Goal: Task Accomplishment & Management: Complete application form

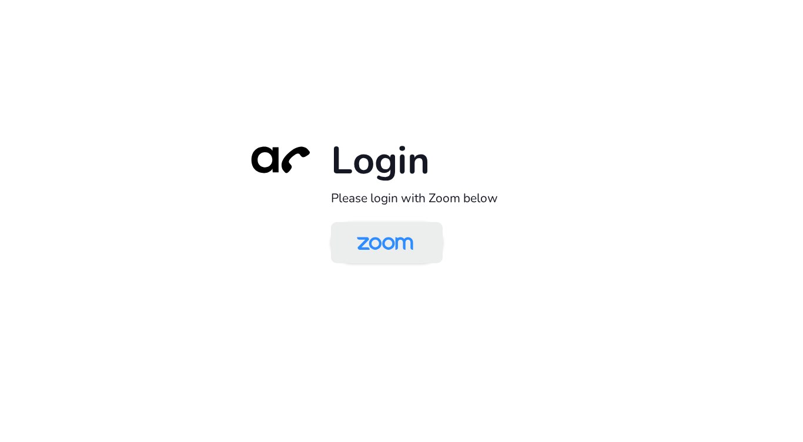
click at [394, 227] on img at bounding box center [384, 244] width 81 height 38
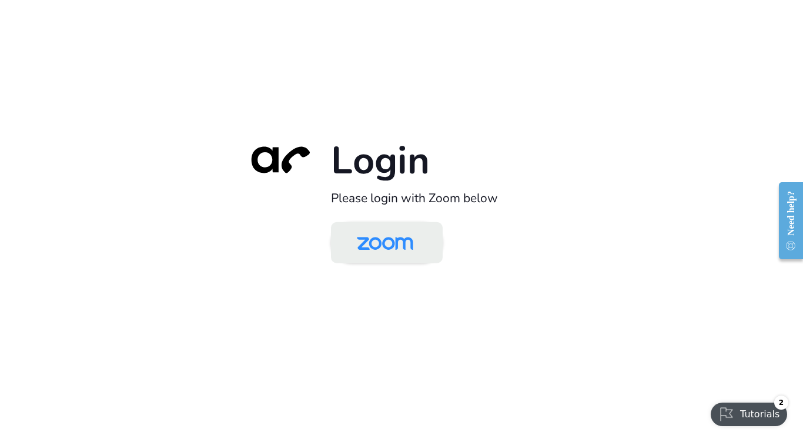
click at [400, 250] on img at bounding box center [384, 244] width 81 height 38
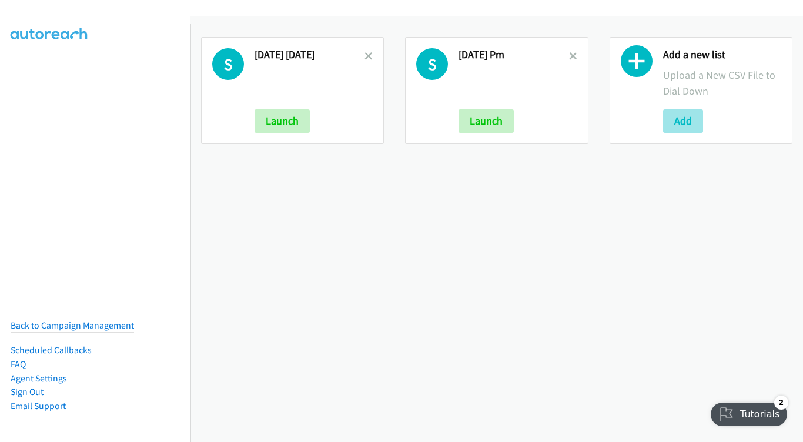
click at [691, 119] on button "Add" at bounding box center [683, 121] width 40 height 24
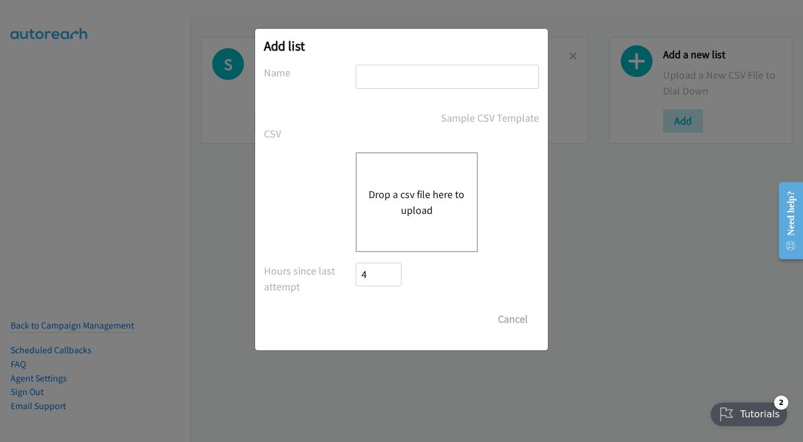
click at [478, 58] on div "Add list No phone fields were returned for that Report or List View Please uplo…" at bounding box center [401, 190] width 293 height 322
click at [476, 73] on input "text" at bounding box center [447, 77] width 183 height 24
type input "SEP 2 - TUESDAY MORNING"
click at [379, 200] on button "Drop a csv file here to upload" at bounding box center [417, 202] width 96 height 32
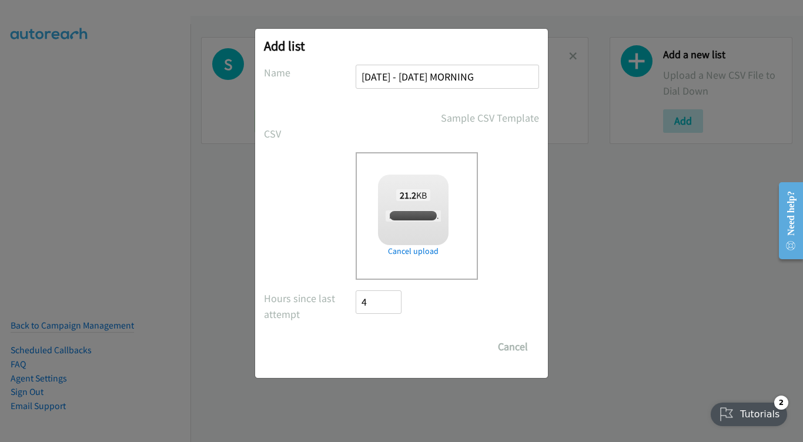
checkbox input "true"
click at [392, 346] on input "Save List" at bounding box center [387, 347] width 62 height 24
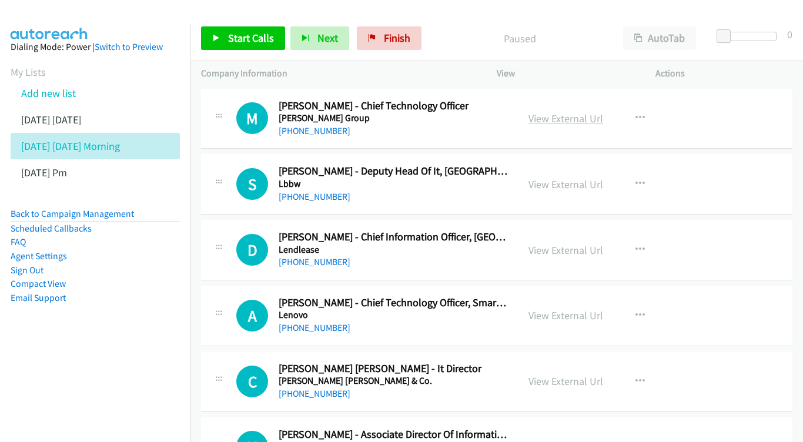
click at [555, 118] on link "View External Url" at bounding box center [565, 119] width 75 height 14
drag, startPoint x: 574, startPoint y: 181, endPoint x: 426, endPoint y: 132, distance: 156.0
click at [587, 185] on link "View External Url" at bounding box center [565, 185] width 75 height 14
click at [585, 245] on link "View External Url" at bounding box center [565, 250] width 75 height 14
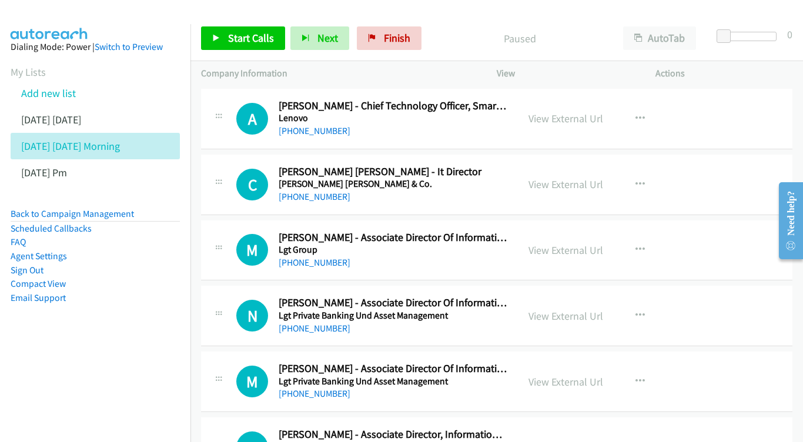
scroll to position [199, 0]
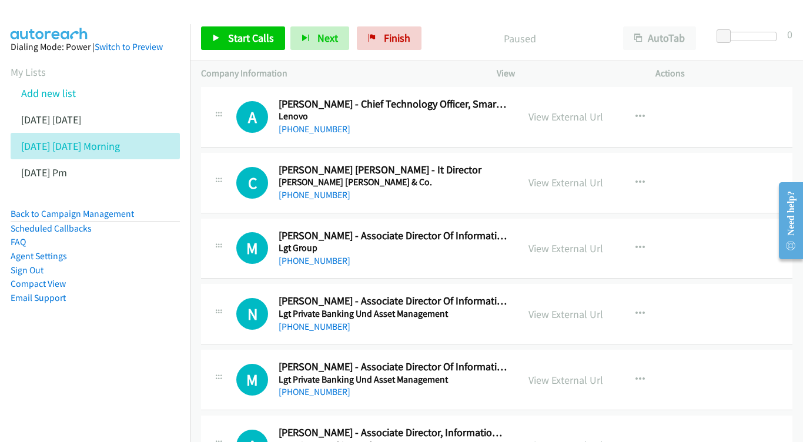
click at [564, 103] on div "View External Url View External Url Schedule/Manage Callback Start Calls Here R…" at bounding box center [602, 117] width 169 height 39
click at [563, 115] on link "View External Url" at bounding box center [565, 117] width 75 height 14
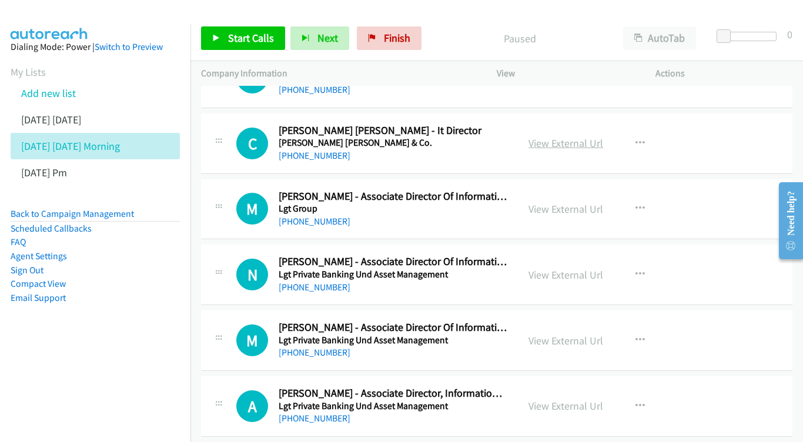
scroll to position [240, 0]
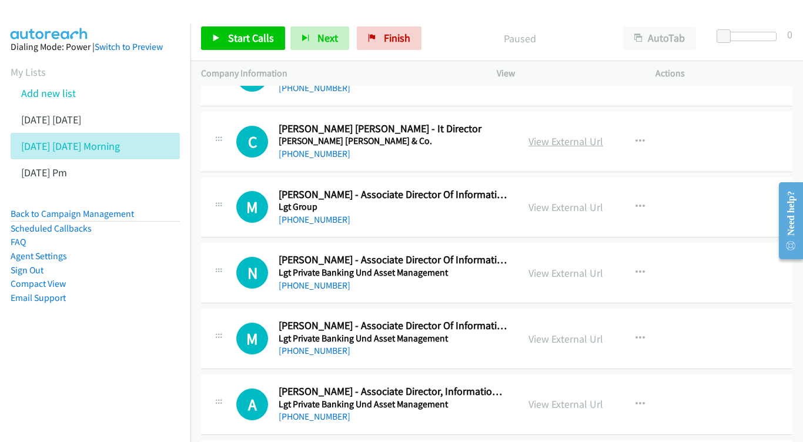
click at [570, 135] on link "View External Url" at bounding box center [565, 142] width 75 height 14
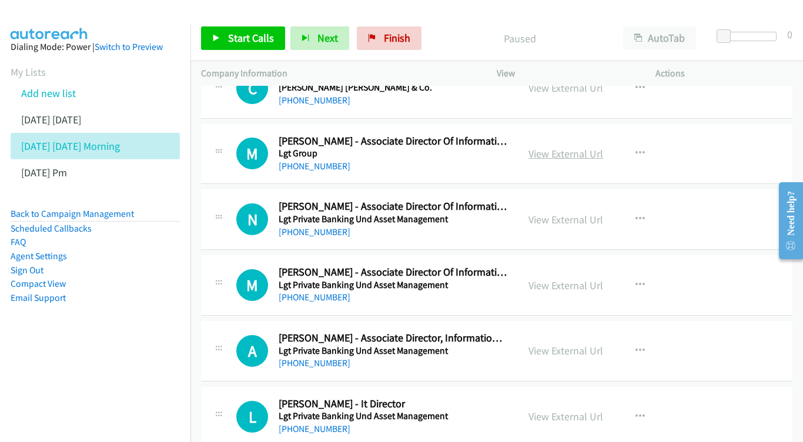
scroll to position [300, 0]
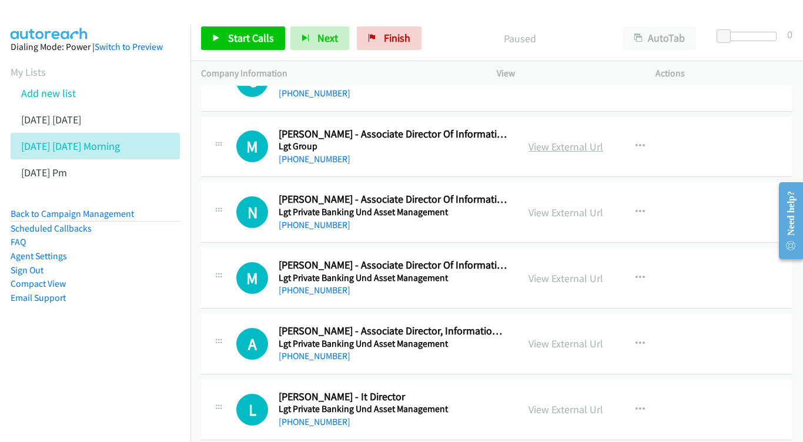
click at [545, 140] on link "View External Url" at bounding box center [565, 147] width 75 height 14
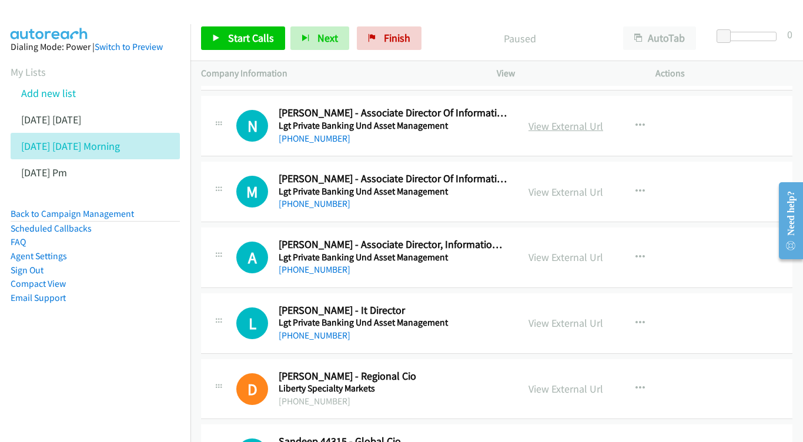
click at [556, 120] on link "View External Url" at bounding box center [565, 126] width 75 height 14
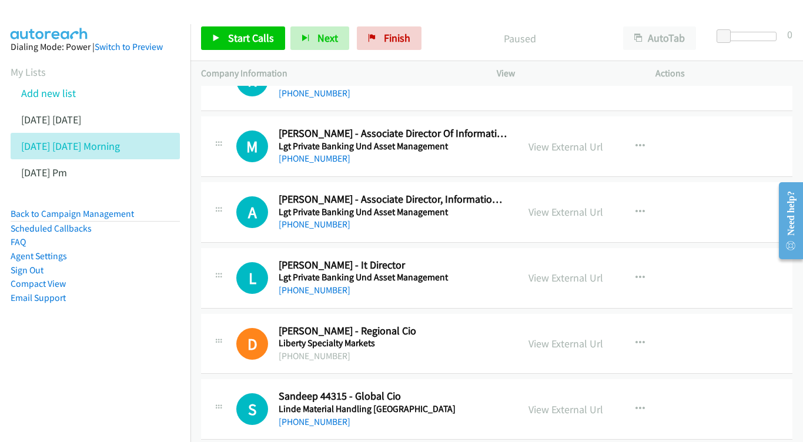
scroll to position [448, 0]
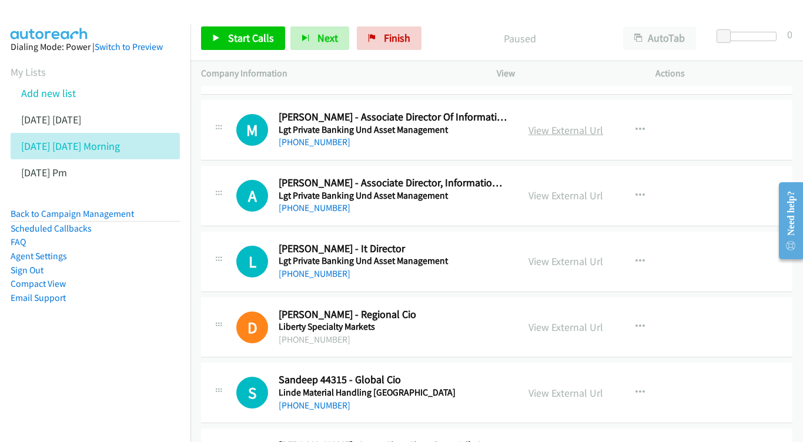
click at [578, 123] on link "View External Url" at bounding box center [565, 130] width 75 height 14
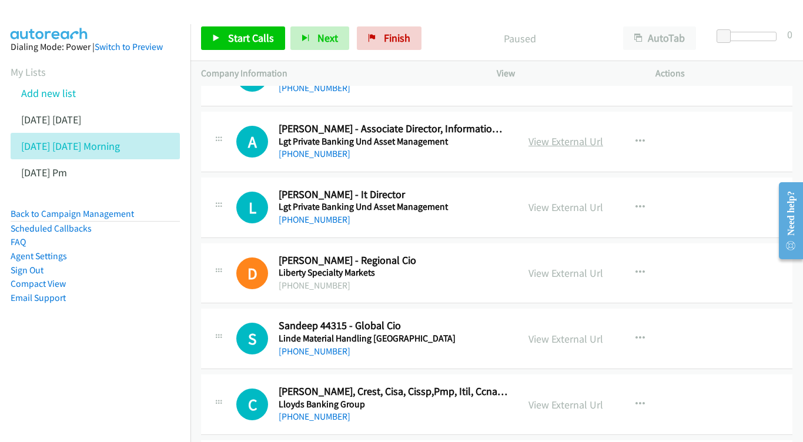
click at [567, 135] on link "View External Url" at bounding box center [565, 142] width 75 height 14
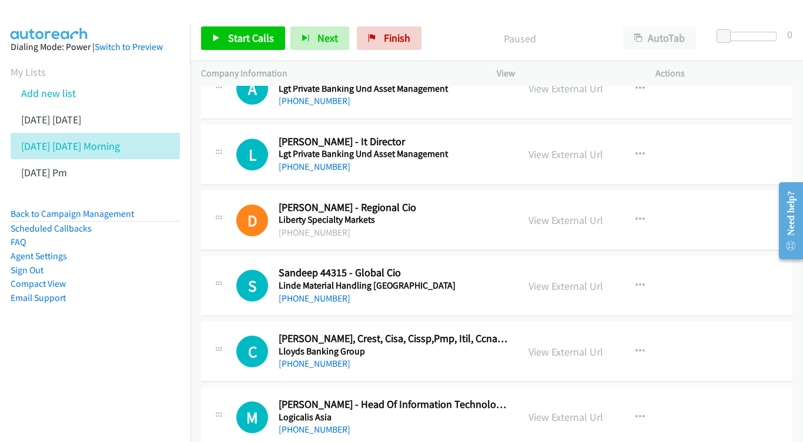
drag, startPoint x: 550, startPoint y: 143, endPoint x: 395, endPoint y: 109, distance: 158.3
click at [557, 148] on link "View External Url" at bounding box center [565, 155] width 75 height 14
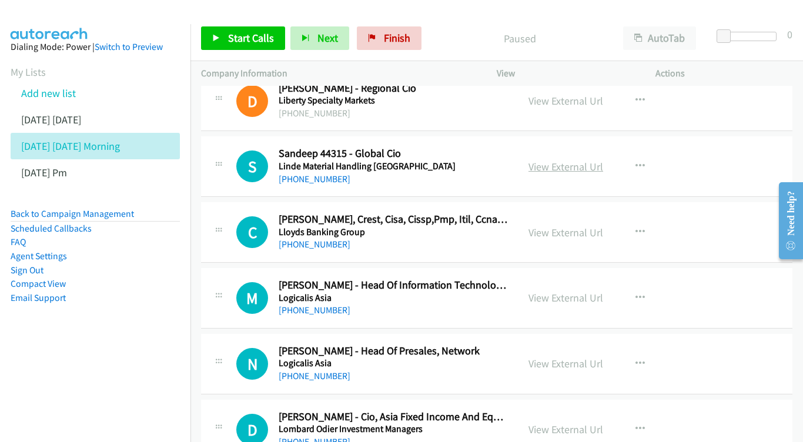
scroll to position [675, 0]
click at [574, 159] on link "View External Url" at bounding box center [565, 166] width 75 height 14
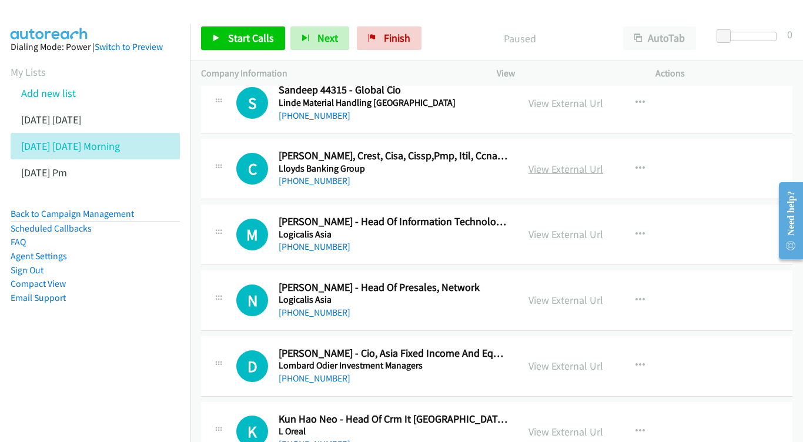
click at [560, 162] on link "View External Url" at bounding box center [565, 169] width 75 height 14
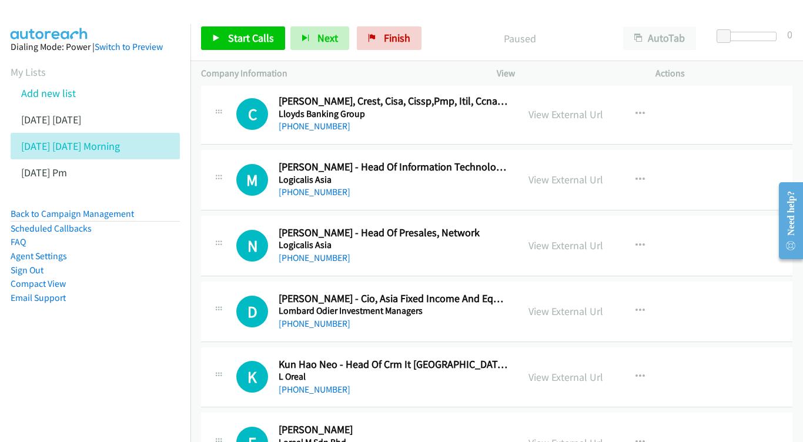
scroll to position [794, 0]
click at [546, 172] on link "View External Url" at bounding box center [565, 179] width 75 height 14
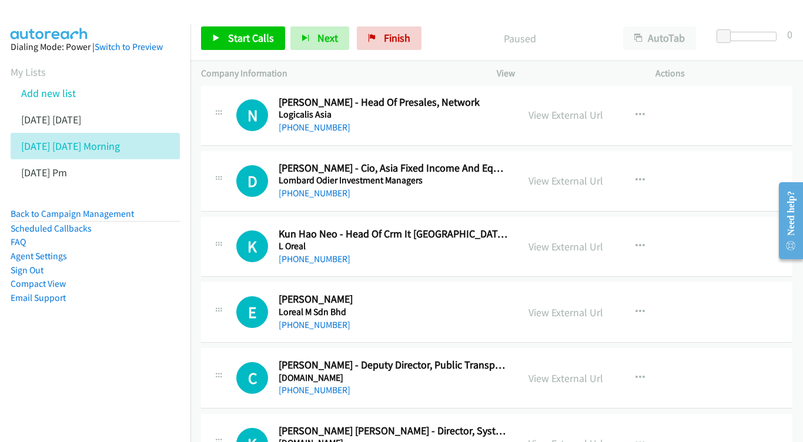
scroll to position [940, 0]
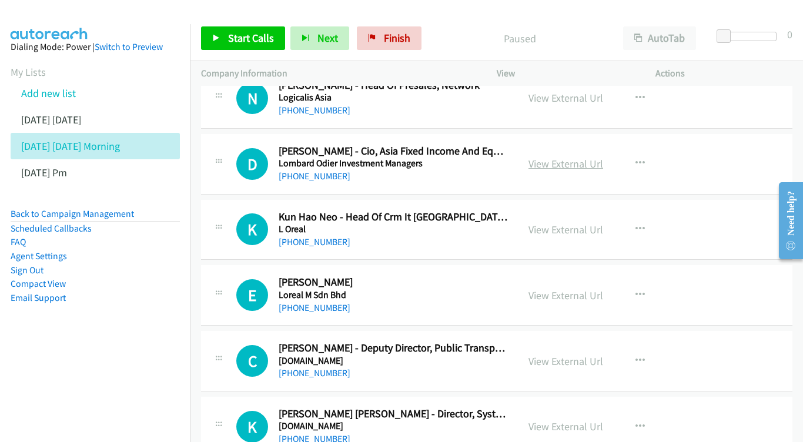
click at [565, 157] on link "View External Url" at bounding box center [565, 164] width 75 height 14
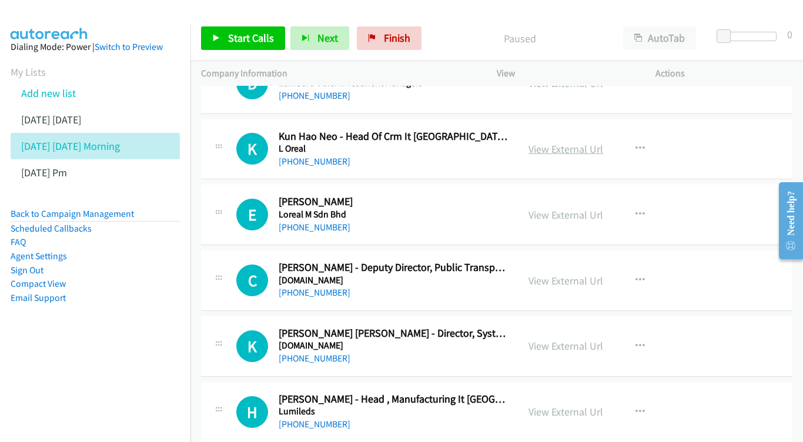
click at [544, 142] on link "View External Url" at bounding box center [565, 149] width 75 height 14
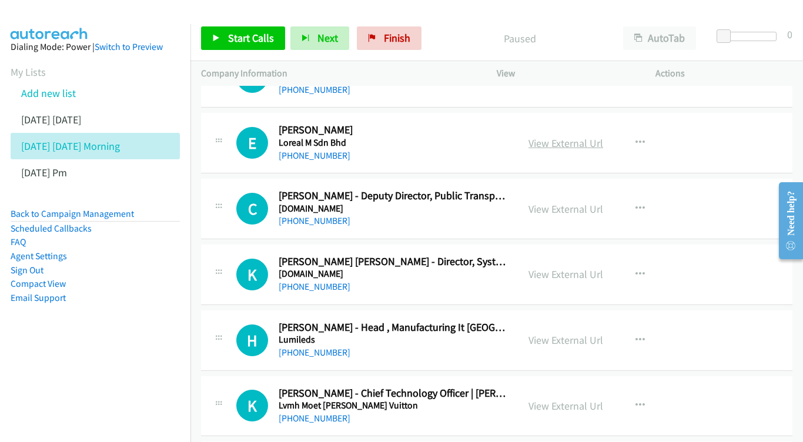
click at [553, 136] on link "View External Url" at bounding box center [565, 143] width 75 height 14
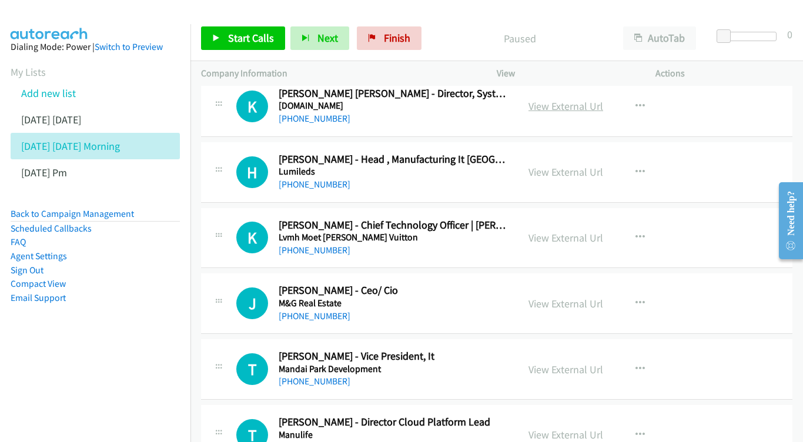
scroll to position [1272, 0]
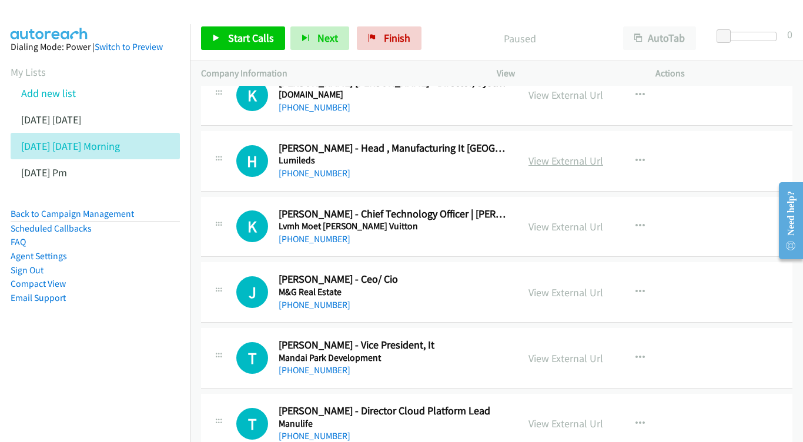
click at [569, 154] on link "View External Url" at bounding box center [565, 161] width 75 height 14
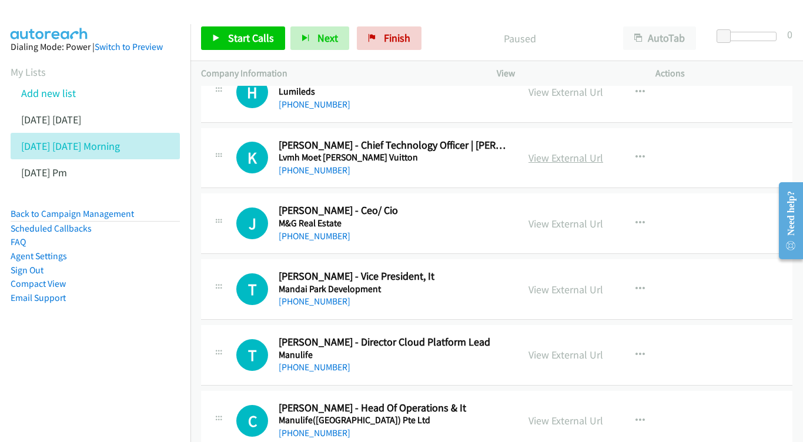
click at [559, 151] on link "View External Url" at bounding box center [565, 158] width 75 height 14
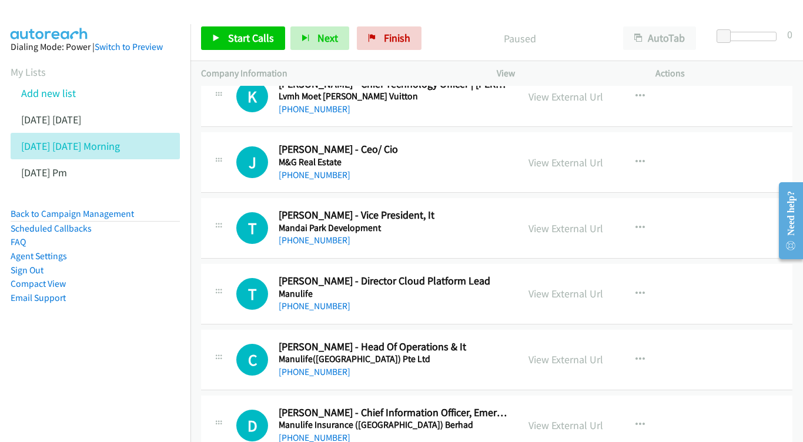
scroll to position [1403, 0]
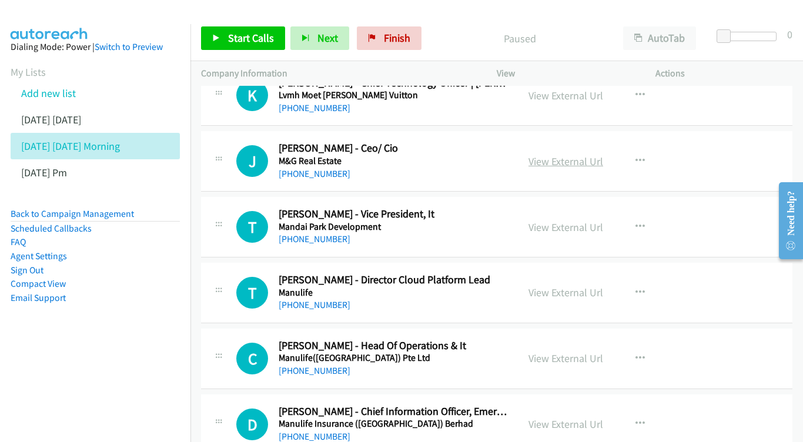
click at [554, 155] on link "View External Url" at bounding box center [565, 162] width 75 height 14
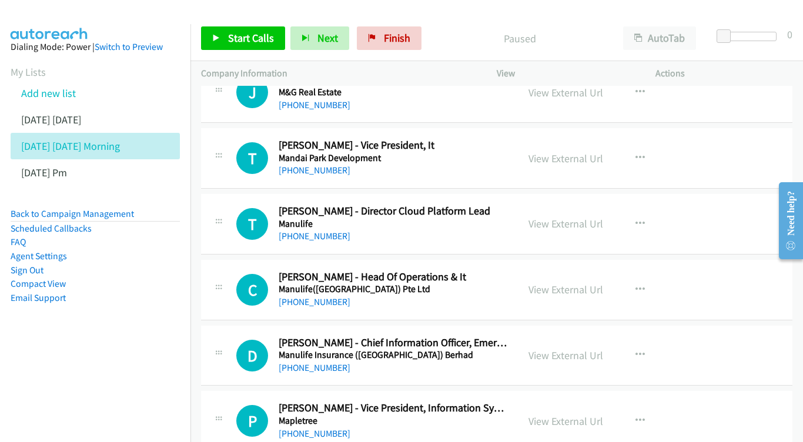
scroll to position [1472, 0]
click at [544, 151] on link "View External Url" at bounding box center [565, 158] width 75 height 14
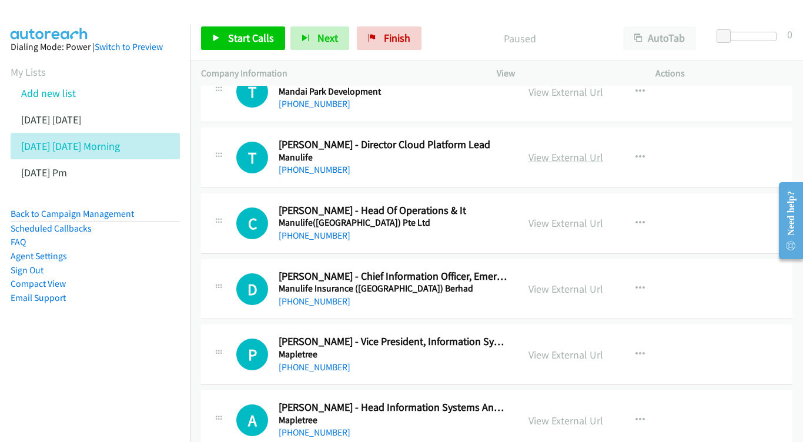
click at [554, 150] on link "View External Url" at bounding box center [565, 157] width 75 height 14
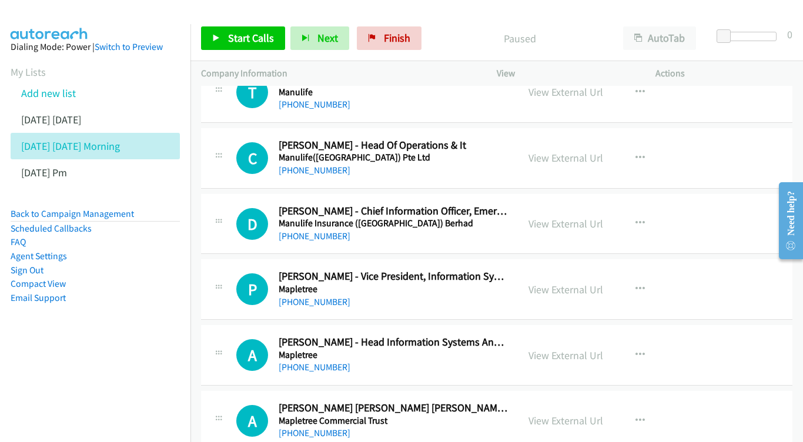
scroll to position [1604, 0]
click at [573, 150] on link "View External Url" at bounding box center [565, 157] width 75 height 14
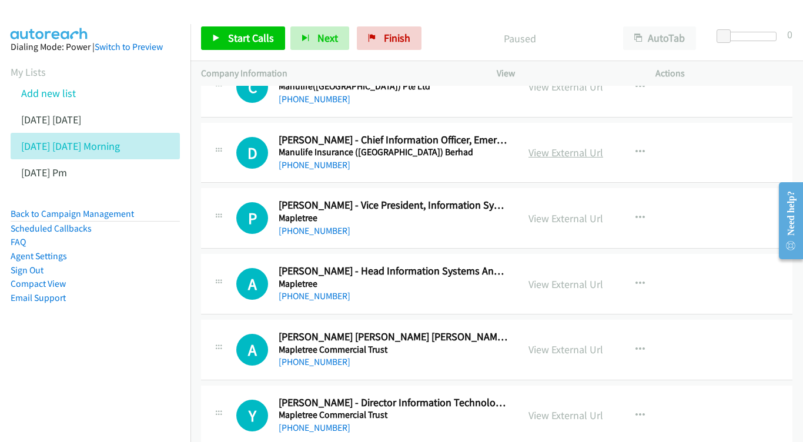
click at [569, 146] on link "View External Url" at bounding box center [565, 153] width 75 height 14
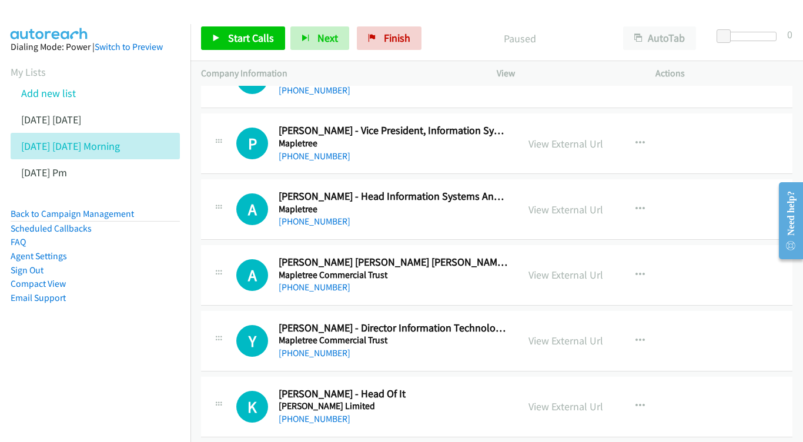
scroll to position [1750, 0]
click at [577, 136] on link "View External Url" at bounding box center [565, 143] width 75 height 14
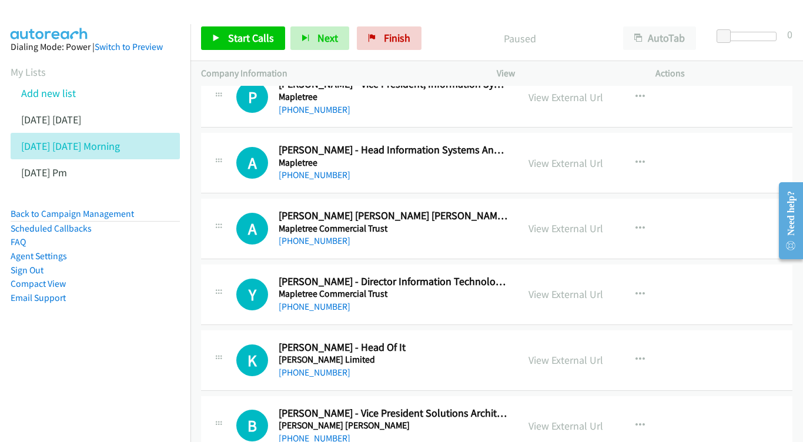
scroll to position [1808, 0]
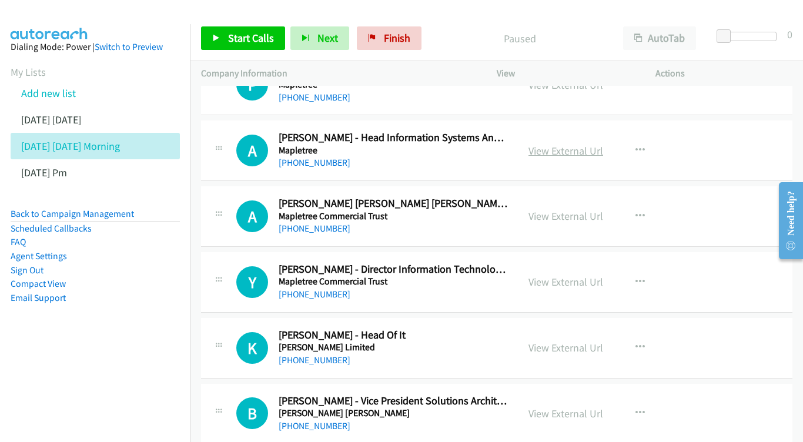
click at [555, 144] on link "View External Url" at bounding box center [565, 151] width 75 height 14
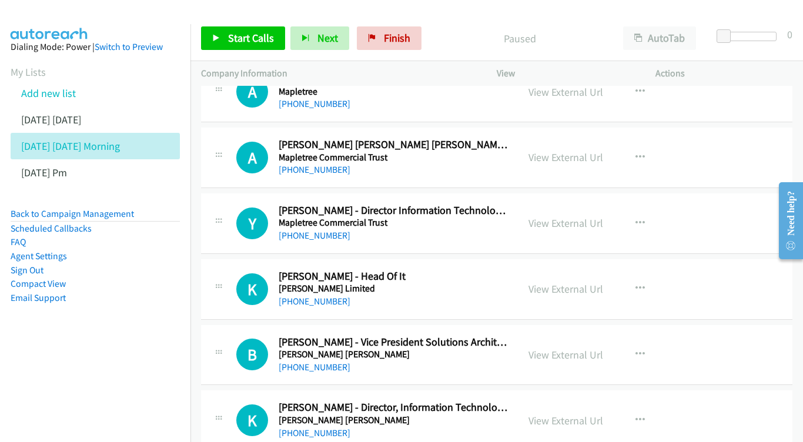
scroll to position [1869, 0]
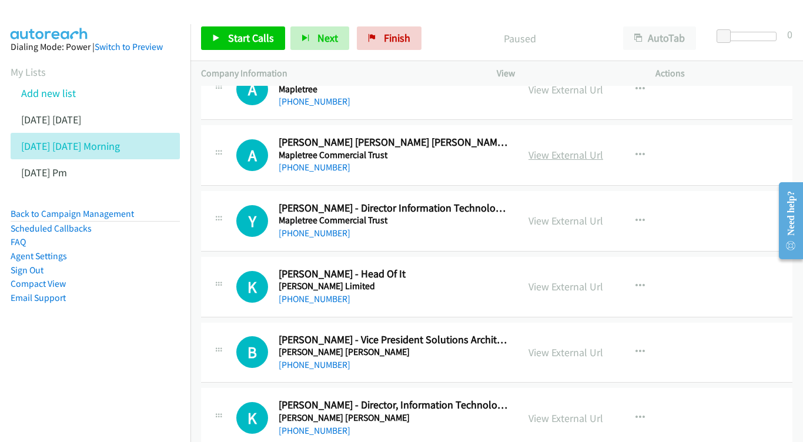
click at [556, 148] on link "View External Url" at bounding box center [565, 155] width 75 height 14
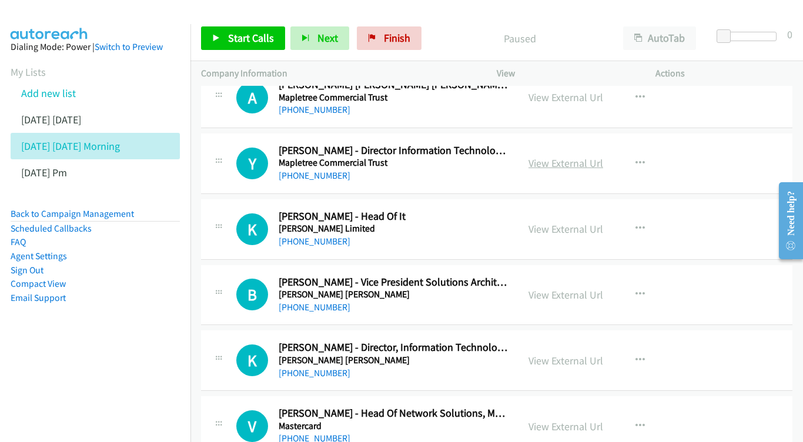
scroll to position [1927, 0]
click at [531, 156] on link "View External Url" at bounding box center [565, 163] width 75 height 14
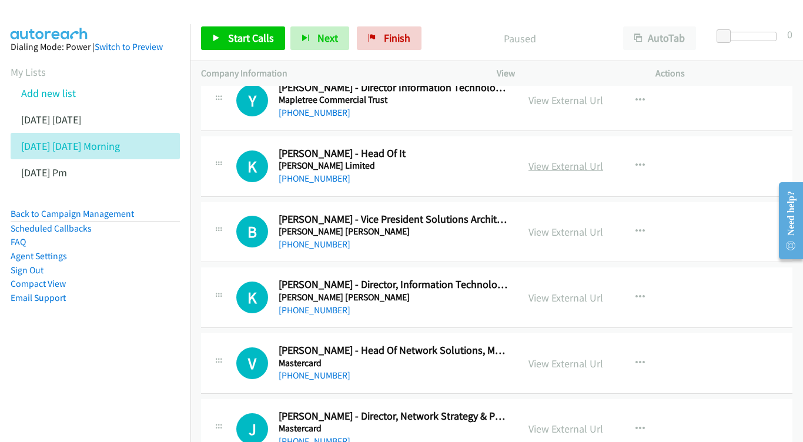
scroll to position [1990, 0]
click at [551, 159] on link "View External Url" at bounding box center [565, 166] width 75 height 14
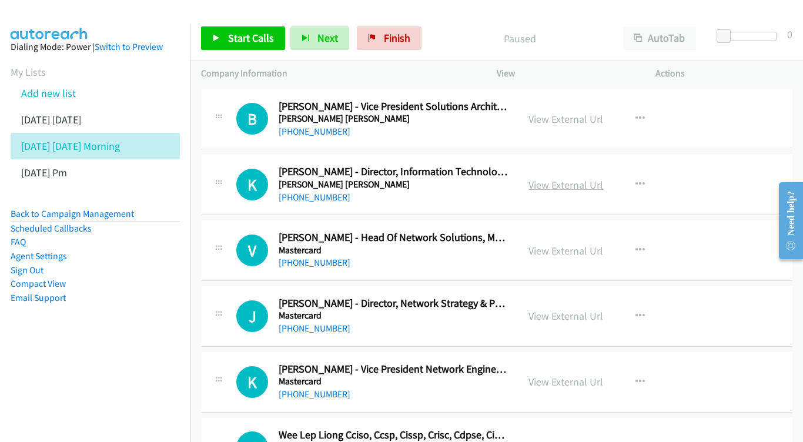
scroll to position [2119, 0]
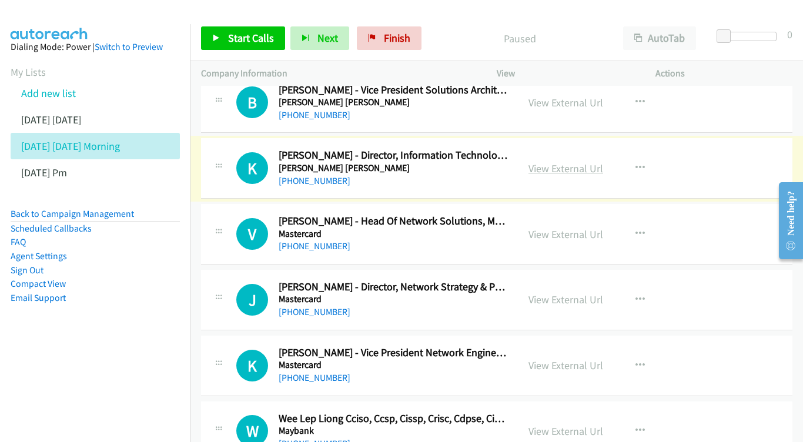
click at [555, 162] on link "View External Url" at bounding box center [565, 169] width 75 height 14
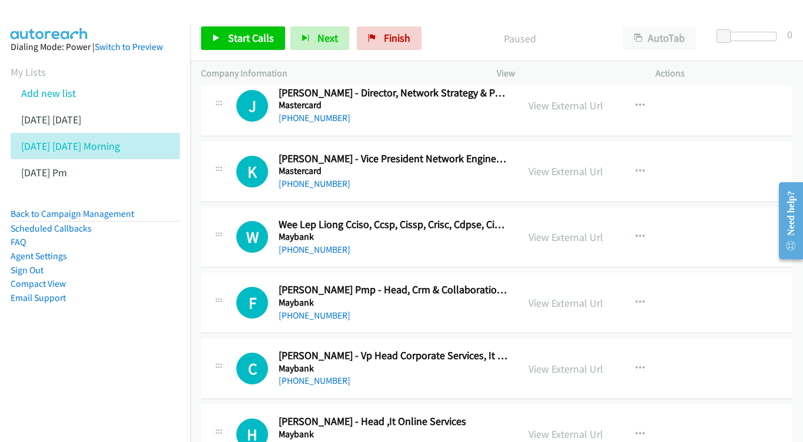
scroll to position [2318, 0]
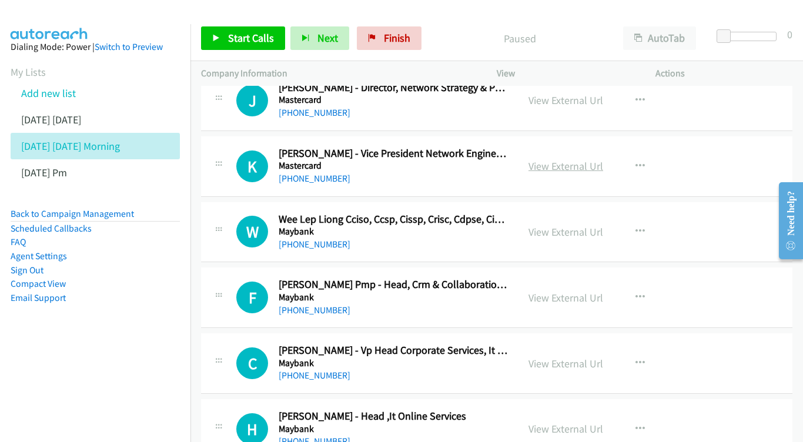
click at [581, 159] on link "View External Url" at bounding box center [565, 166] width 75 height 14
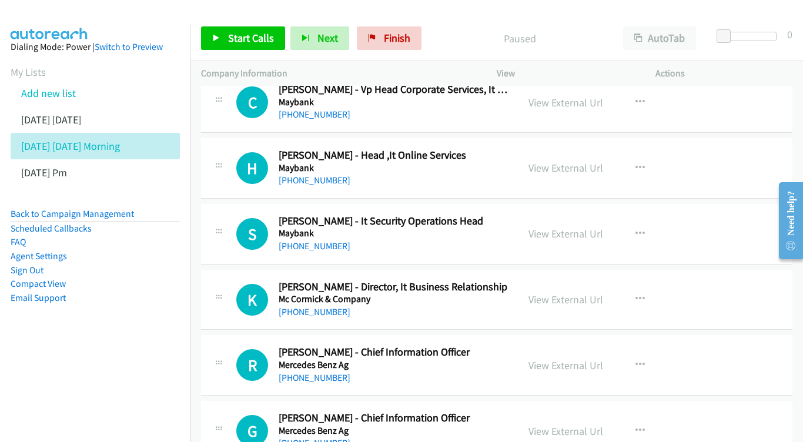
scroll to position [2580, 0]
click at [578, 160] on link "View External Url" at bounding box center [565, 167] width 75 height 14
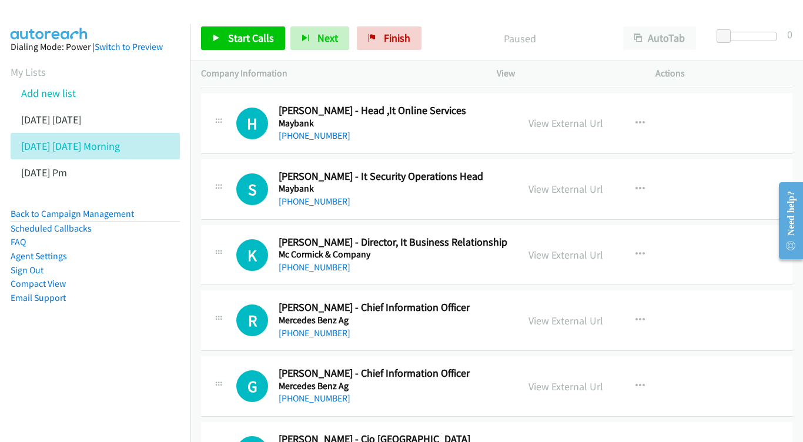
scroll to position [2653, 0]
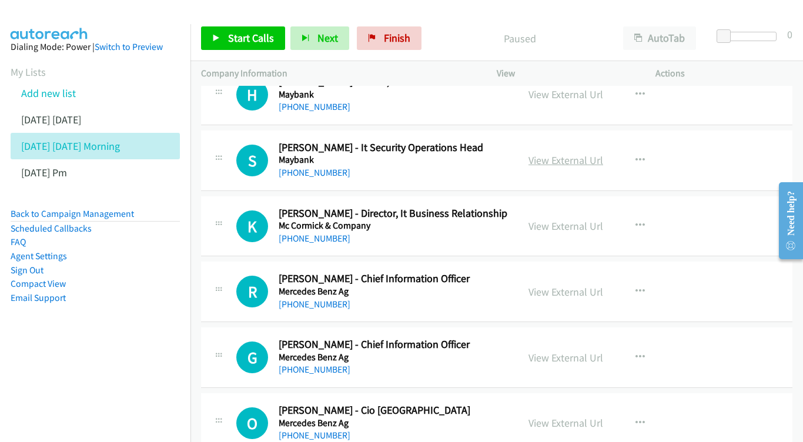
click at [549, 153] on link "View External Url" at bounding box center [565, 160] width 75 height 14
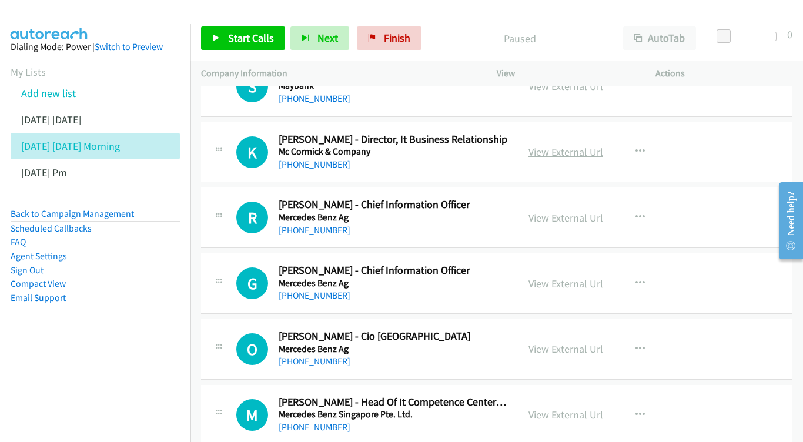
scroll to position [2727, 0]
click at [531, 145] on link "View External Url" at bounding box center [565, 152] width 75 height 14
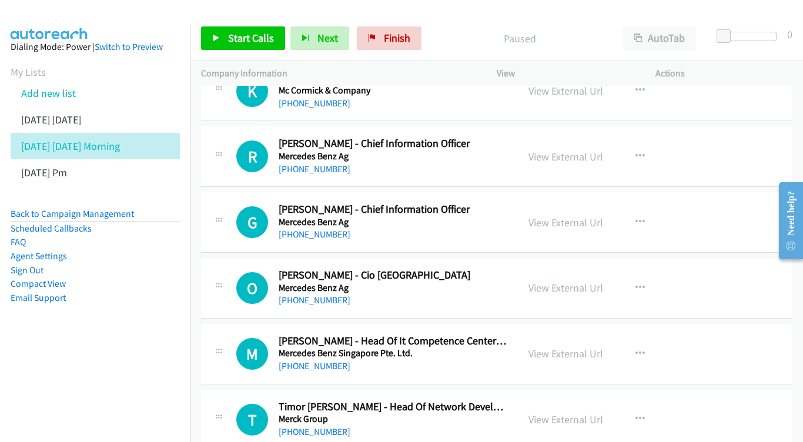
scroll to position [2783, 0]
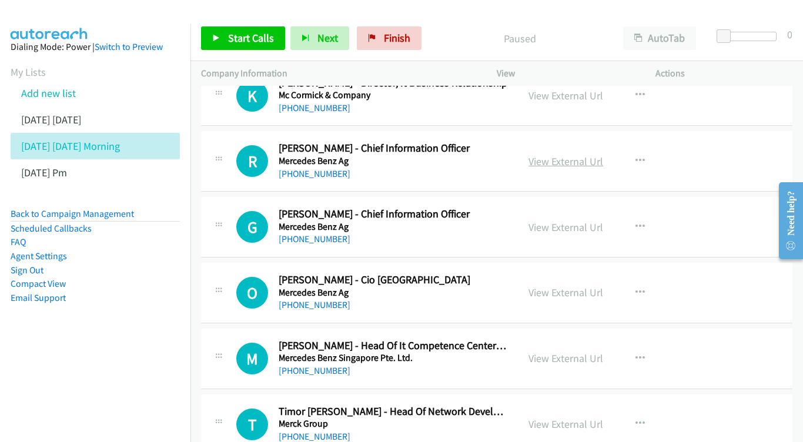
click at [544, 155] on link "View External Url" at bounding box center [565, 162] width 75 height 14
